Goal: Task Accomplishment & Management: Manage account settings

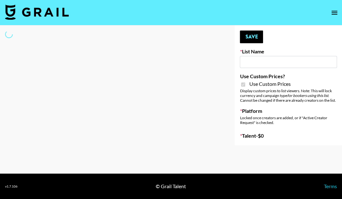
select select "Brand"
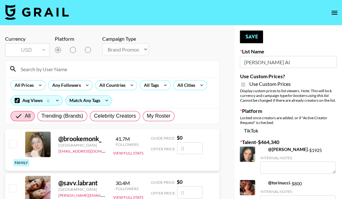
type input "[PERSON_NAME] AI"
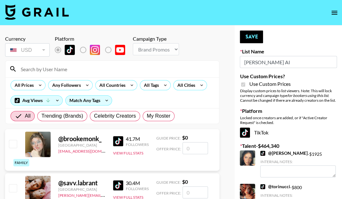
checkbox input "true"
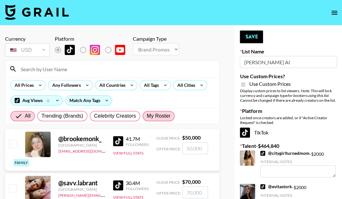
click at [151, 112] on label "My Roster" at bounding box center [159, 116] width 32 height 10
click at [147, 116] on input "My Roster" at bounding box center [147, 116] width 0 height 0
radio input "true"
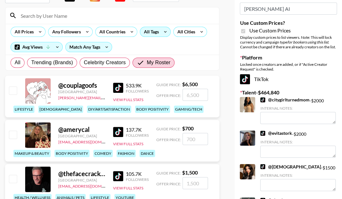
scroll to position [55, 0]
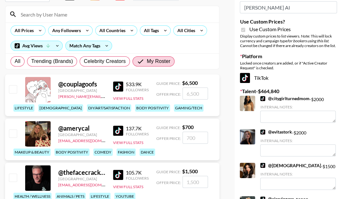
click at [15, 130] on input "checkbox" at bounding box center [13, 134] width 8 height 8
checkbox input "true"
type input "700"
click at [189, 137] on input "700" at bounding box center [194, 138] width 25 height 12
checkbox input "false"
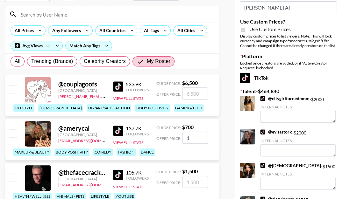
type input "10"
checkbox input "true"
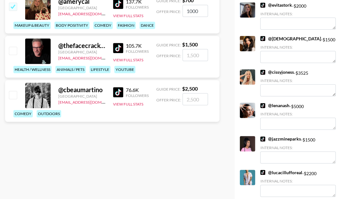
scroll to position [0, 0]
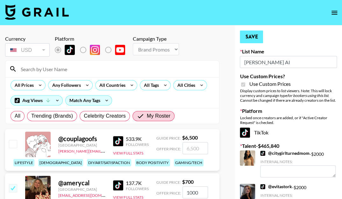
type input "1000"
click at [242, 37] on button "Save" at bounding box center [251, 37] width 23 height 13
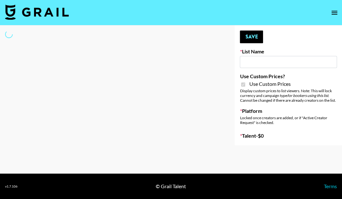
select select "Brand"
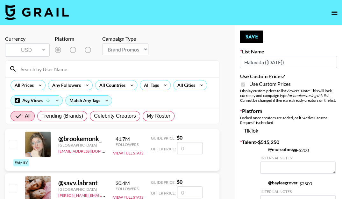
type input "Halovida (10th Oct)"
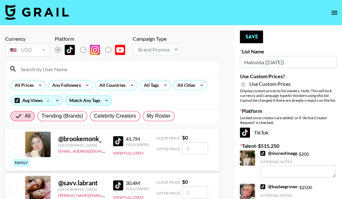
checkbox input "true"
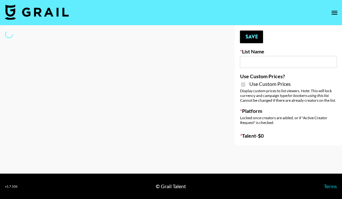
type input "Halovida (10th Oct)"
checkbox input "true"
select select "Brand"
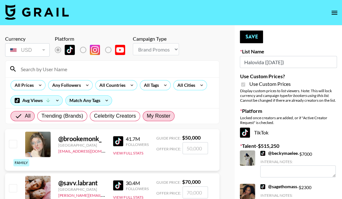
click at [155, 118] on span "My Roster" at bounding box center [159, 116] width 24 height 8
click at [147, 116] on input "My Roster" at bounding box center [147, 116] width 0 height 0
radio input "true"
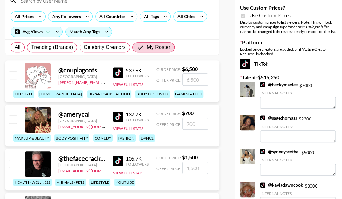
scroll to position [67, 0]
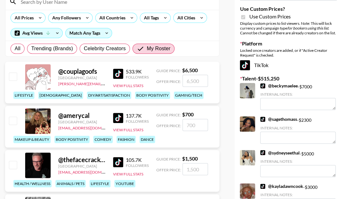
click at [13, 116] on div at bounding box center [13, 121] width 10 height 11
click at [13, 117] on input "checkbox" at bounding box center [13, 121] width 8 height 8
checkbox input "true"
click at [196, 126] on input "700" at bounding box center [194, 125] width 25 height 12
type input "7"
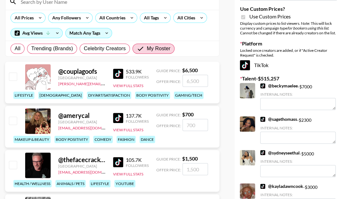
checkbox input "false"
type input "1"
checkbox input "true"
type input "1000"
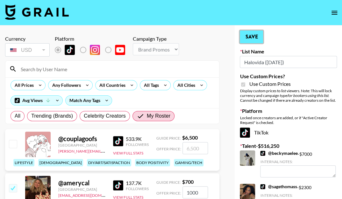
click at [255, 33] on button "Save" at bounding box center [251, 37] width 23 height 13
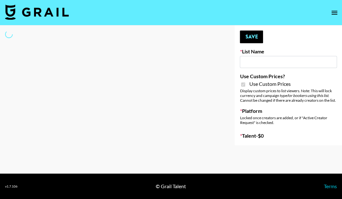
type input "Hily ([DATE])"
checkbox input "true"
select select "Brand"
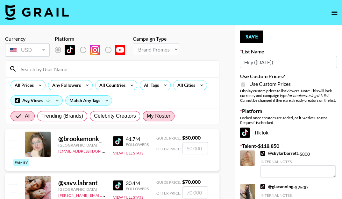
click at [172, 115] on label "My Roster" at bounding box center [159, 116] width 32 height 10
click at [147, 116] on input "My Roster" at bounding box center [147, 116] width 0 height 0
radio input "true"
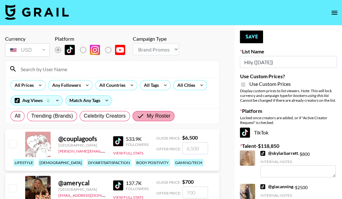
click at [172, 115] on label "My Roster" at bounding box center [153, 116] width 42 height 10
click at [147, 115] on input "My Roster" at bounding box center [142, 116] width 10 height 8
click at [172, 115] on label "My Roster" at bounding box center [153, 116] width 42 height 10
click at [147, 115] on input "My Roster" at bounding box center [142, 116] width 10 height 8
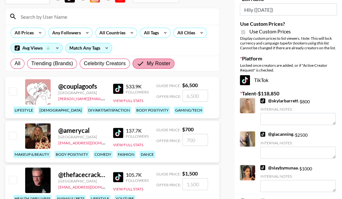
scroll to position [54, 0]
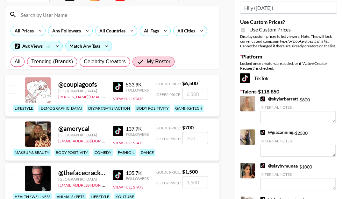
click at [14, 132] on input "checkbox" at bounding box center [13, 134] width 8 height 8
checkbox input "true"
drag, startPoint x: 204, startPoint y: 136, endPoint x: 182, endPoint y: 131, distance: 22.8
click at [182, 131] on div "Guide Price: $ 700 Offer Price: 700" at bounding box center [182, 134] width 52 height 20
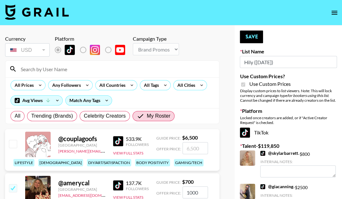
scroll to position [0, 0]
type input "1000"
click at [241, 35] on button "Save" at bounding box center [251, 37] width 23 height 13
